Goal: Information Seeking & Learning: Learn about a topic

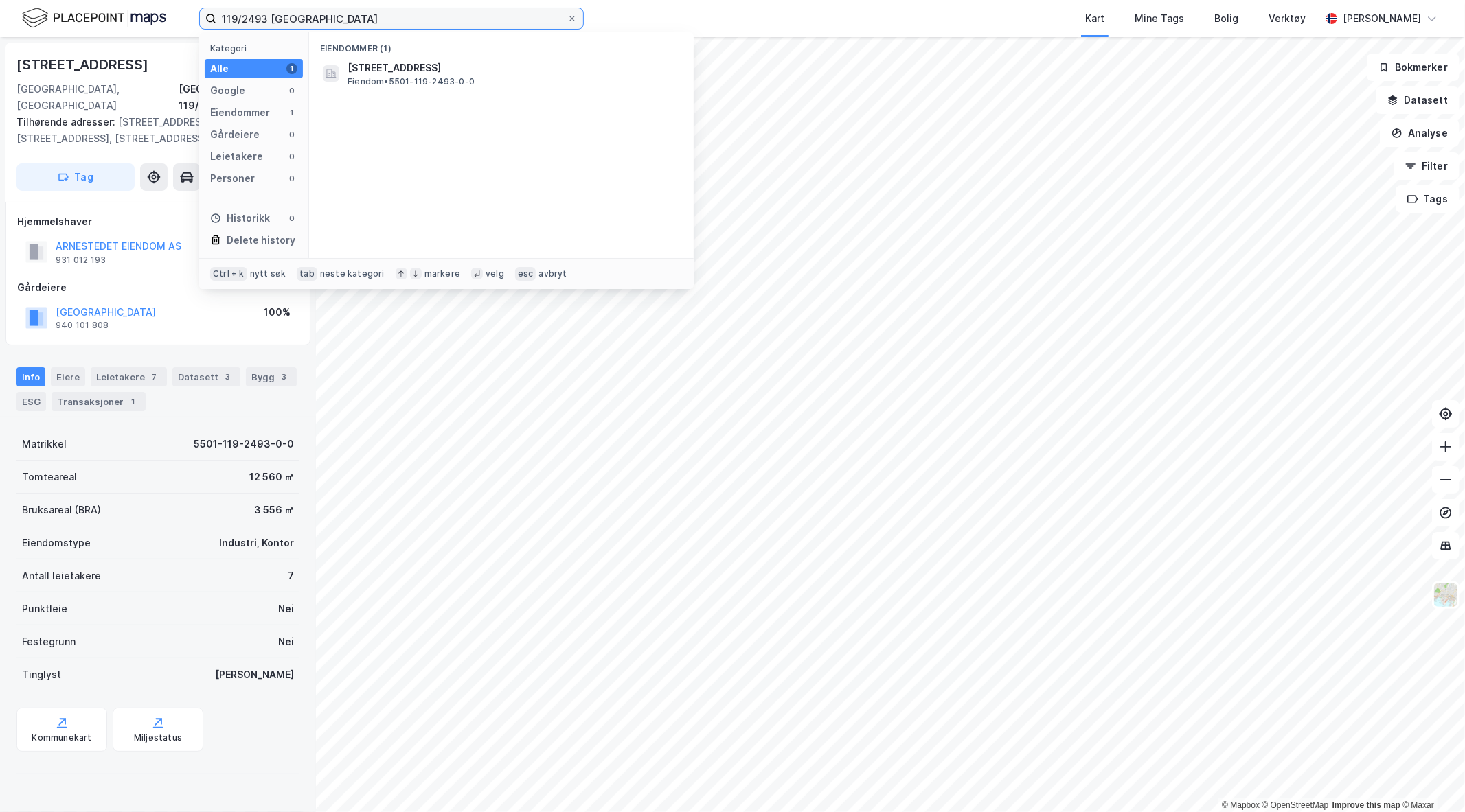
drag, startPoint x: 349, startPoint y: 22, endPoint x: 154, endPoint y: 8, distance: 195.5
click at [154, 8] on div "119/2493 tromsø Kategori Alle 1 Google 0 Eiendommer 1 Gårdeiere 0 Leietakere 0 …" at bounding box center [732, 19] width 1465 height 37
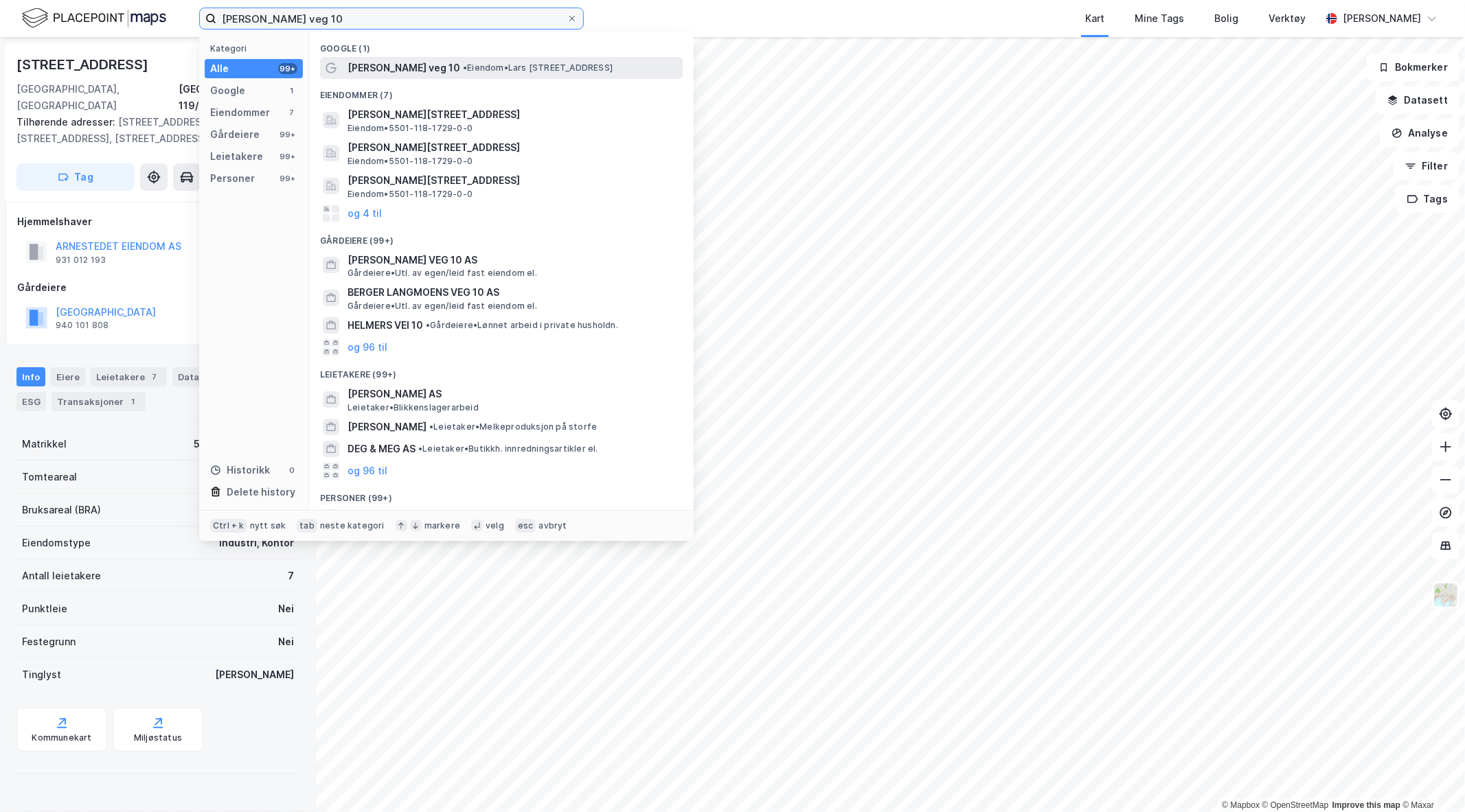
type input "[PERSON_NAME] veg 10"
click at [506, 63] on span "• Eiendom • [PERSON_NAME][STREET_ADDRESS]" at bounding box center [537, 68] width 150 height 11
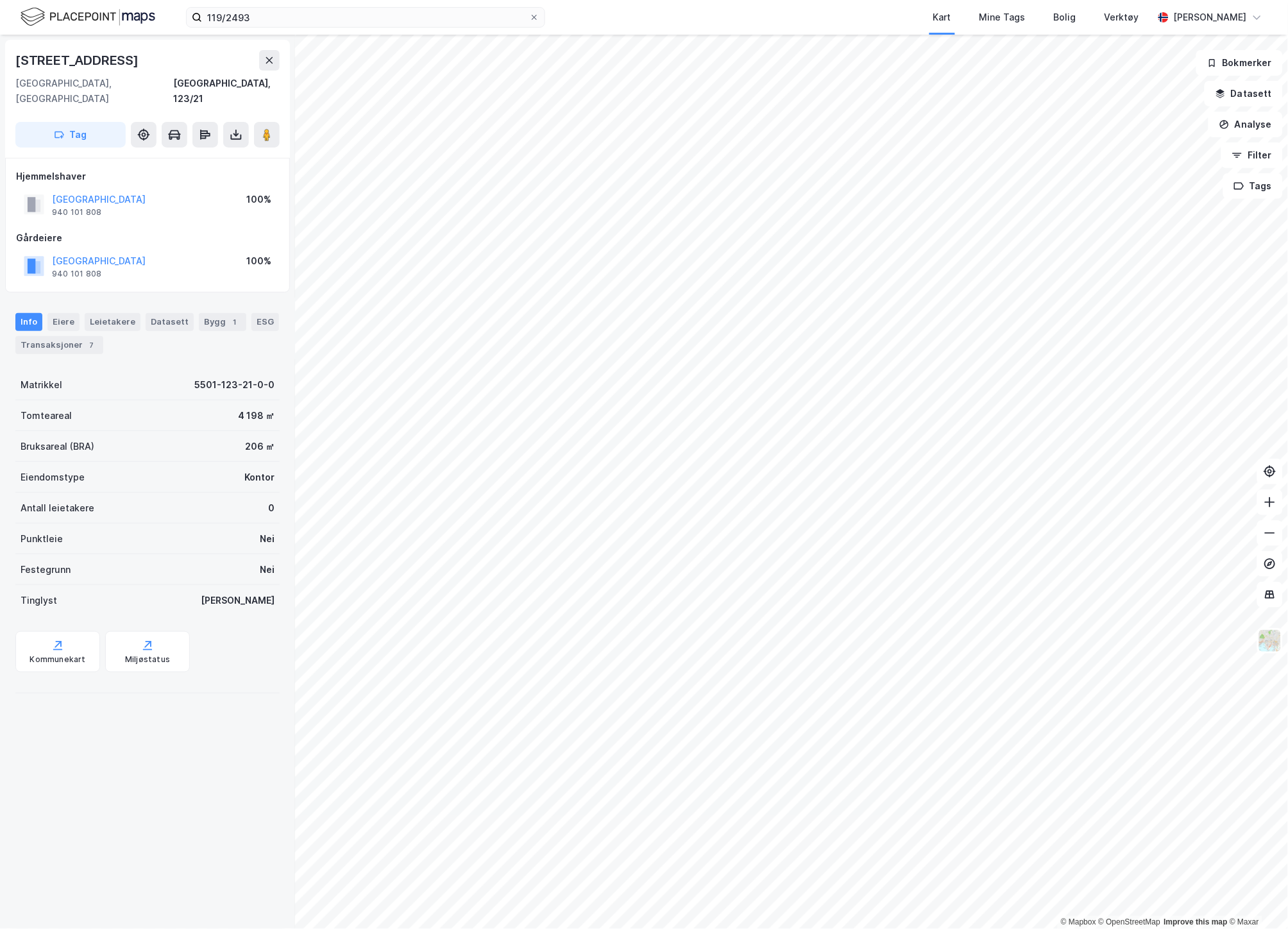
drag, startPoint x: 894, startPoint y: 23, endPoint x: 913, endPoint y: 13, distance: 21.5
click at [894, 23] on div "Kart Mine Tags Bolig Verktøy" at bounding box center [880, 17] width 547 height 35
